Goal: Check status

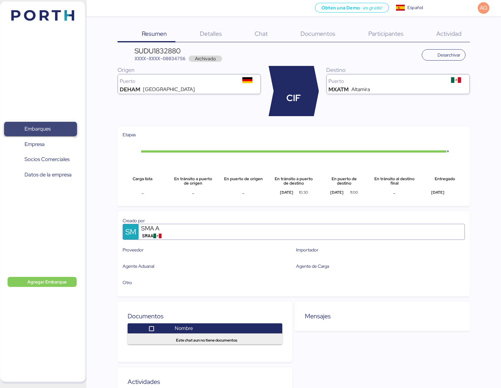
click at [46, 130] on span "Embarques" at bounding box center [38, 128] width 26 height 9
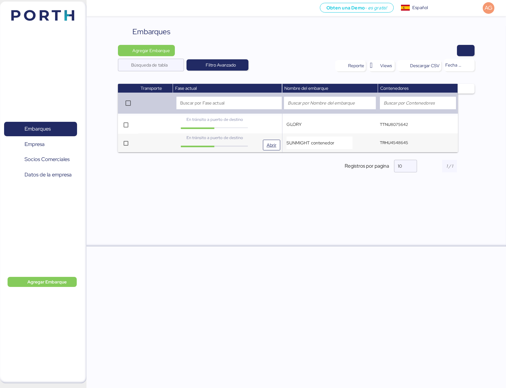
click at [242, 139] on div "En tránsito a puerto de destino" at bounding box center [214, 138] width 69 height 6
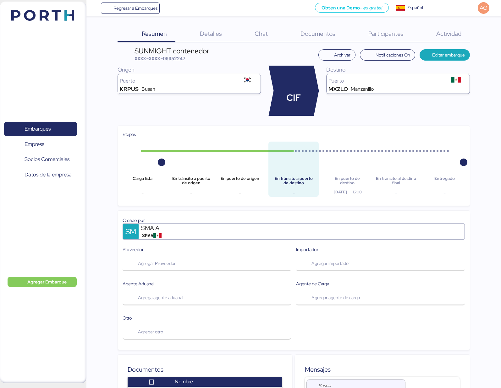
click at [211, 31] on span "Detalles" at bounding box center [211, 34] width 22 height 8
